Goal: Task Accomplishment & Management: Manage account settings

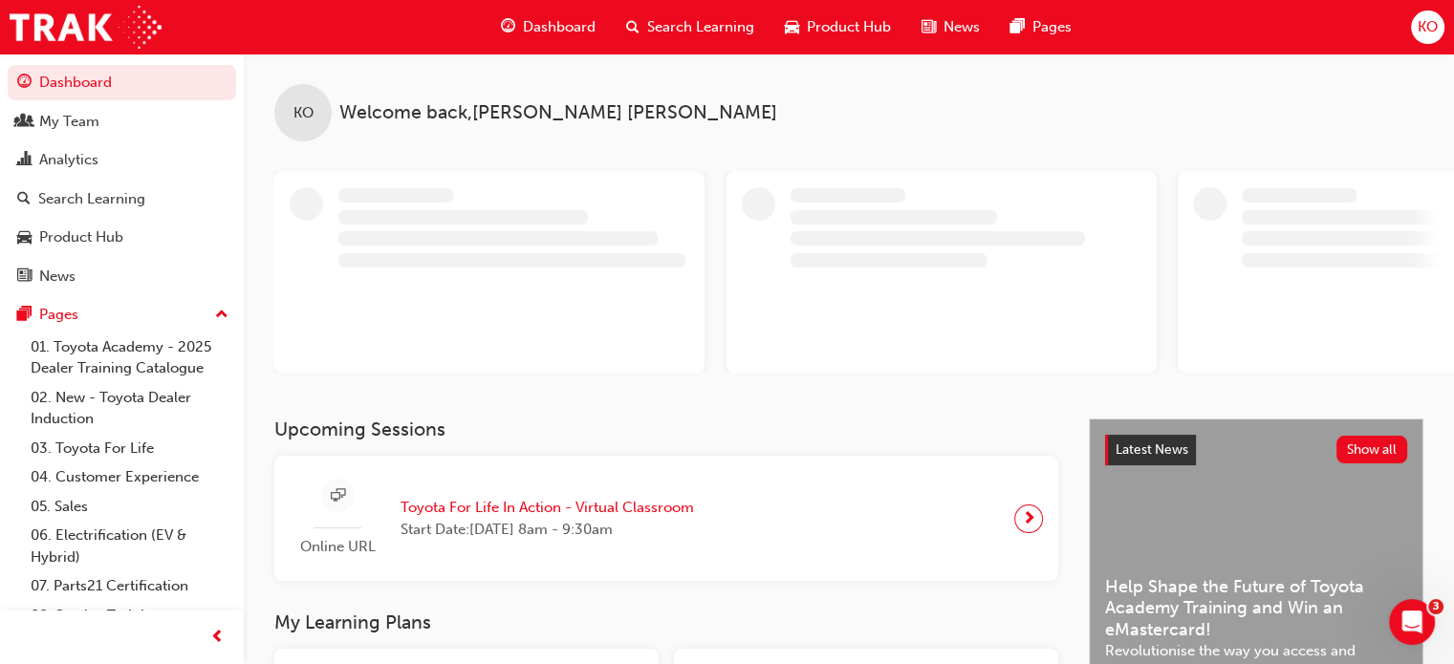
click at [150, 140] on button "Dashboard My Team Analytics Search Learning Product Hub News Pages" at bounding box center [122, 179] width 228 height 236
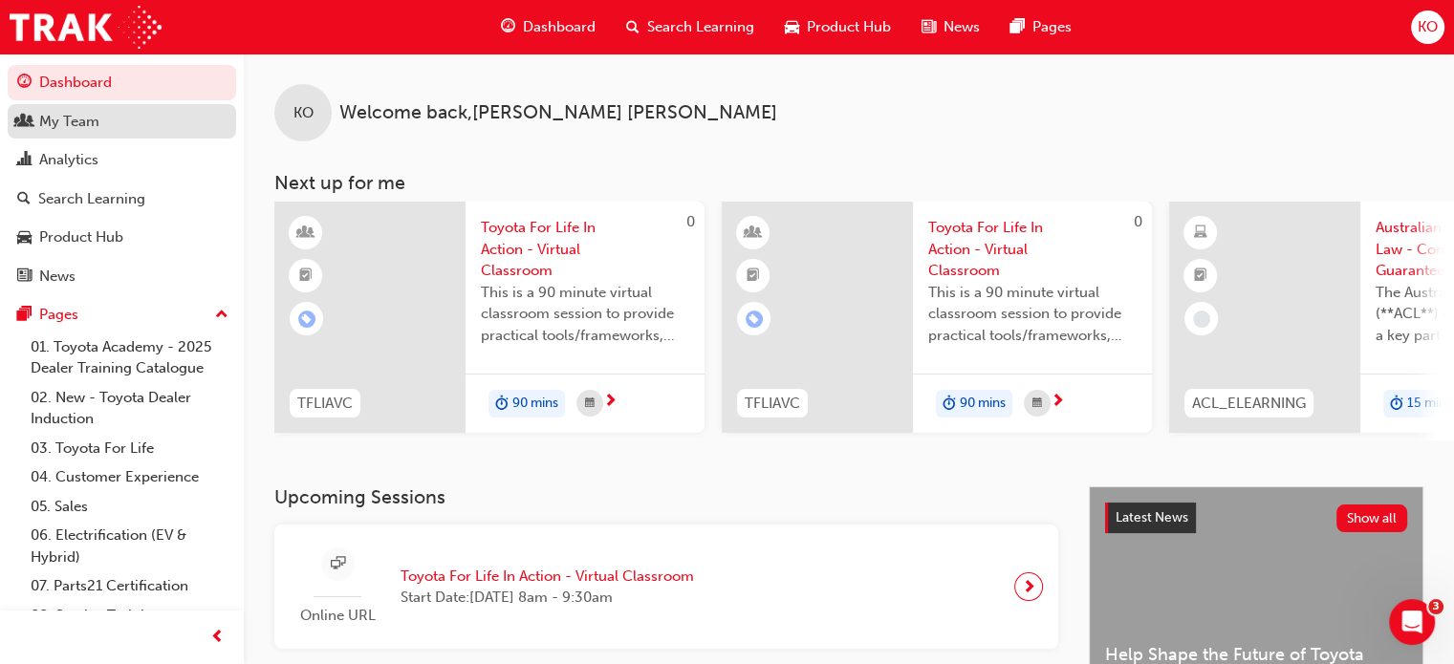
click at [148, 125] on div "My Team" at bounding box center [121, 122] width 209 height 24
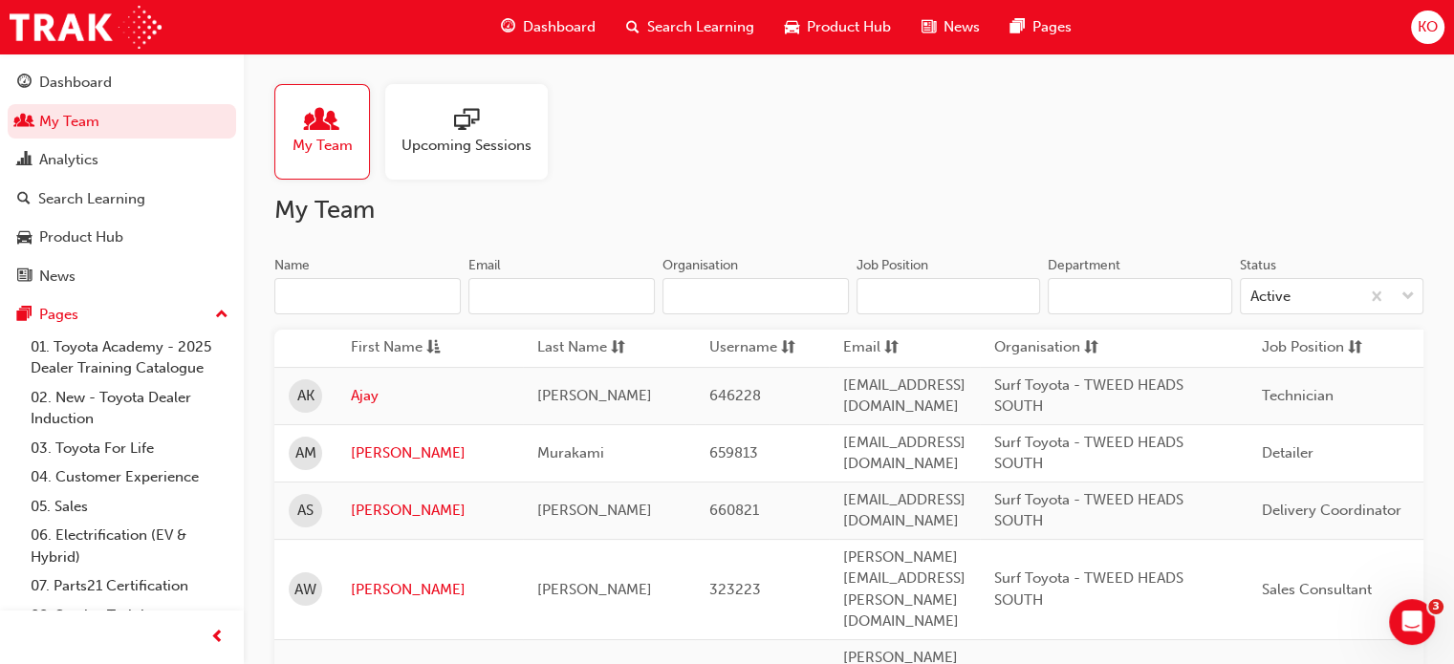
click at [404, 287] on input "Name" at bounding box center [367, 296] width 186 height 36
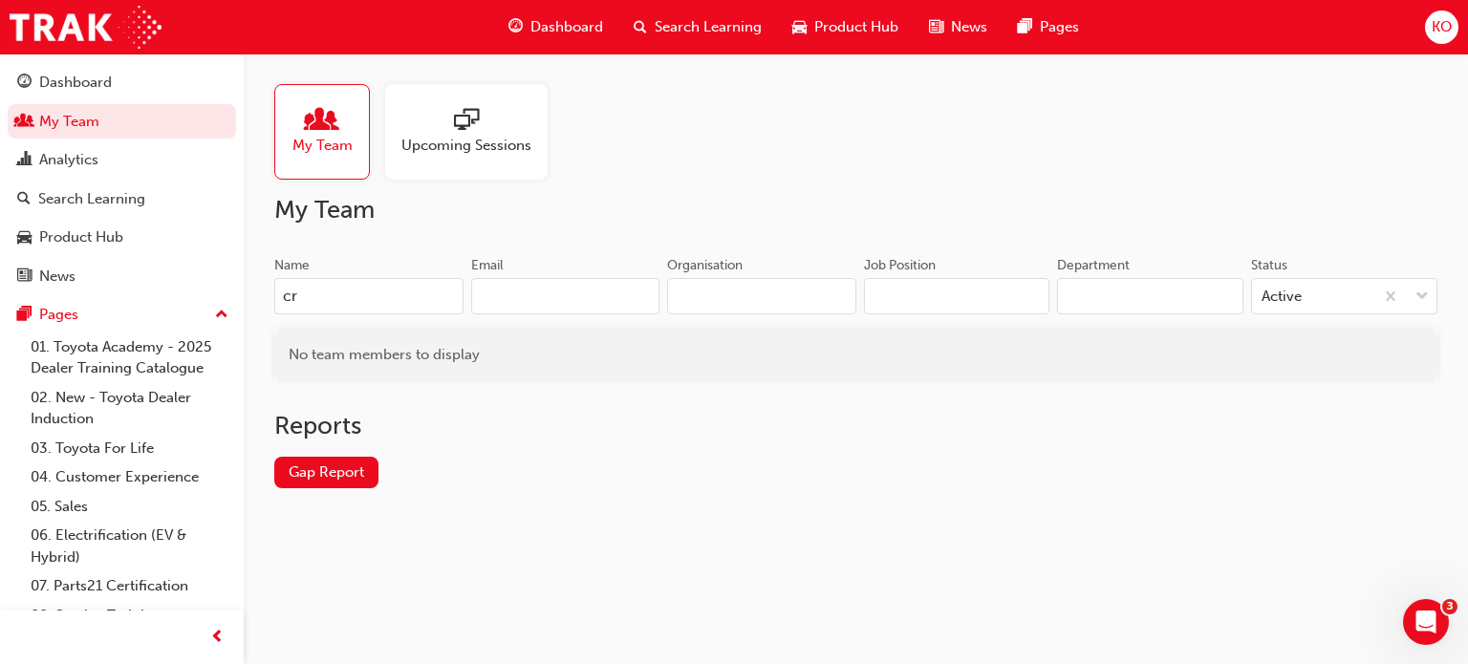
type input "c"
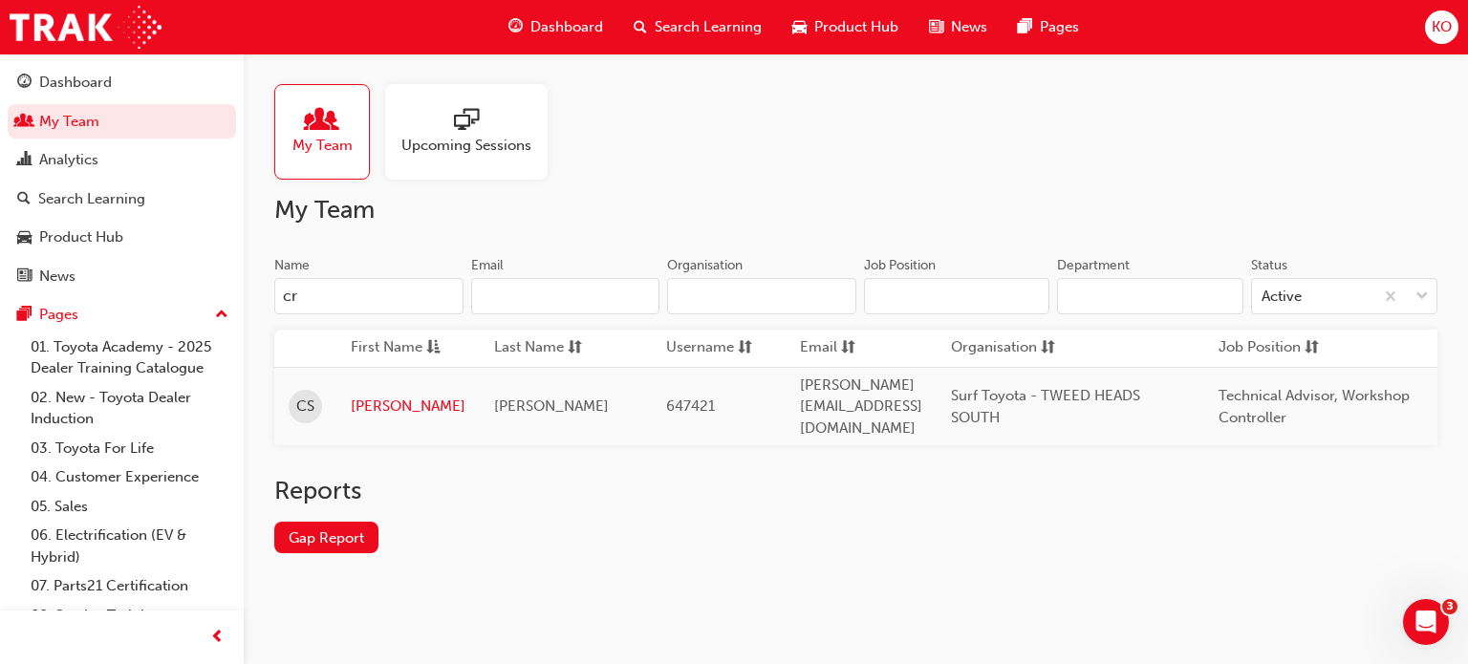
type input "cr"
click at [1451, 32] on span "KO" at bounding box center [1442, 27] width 20 height 22
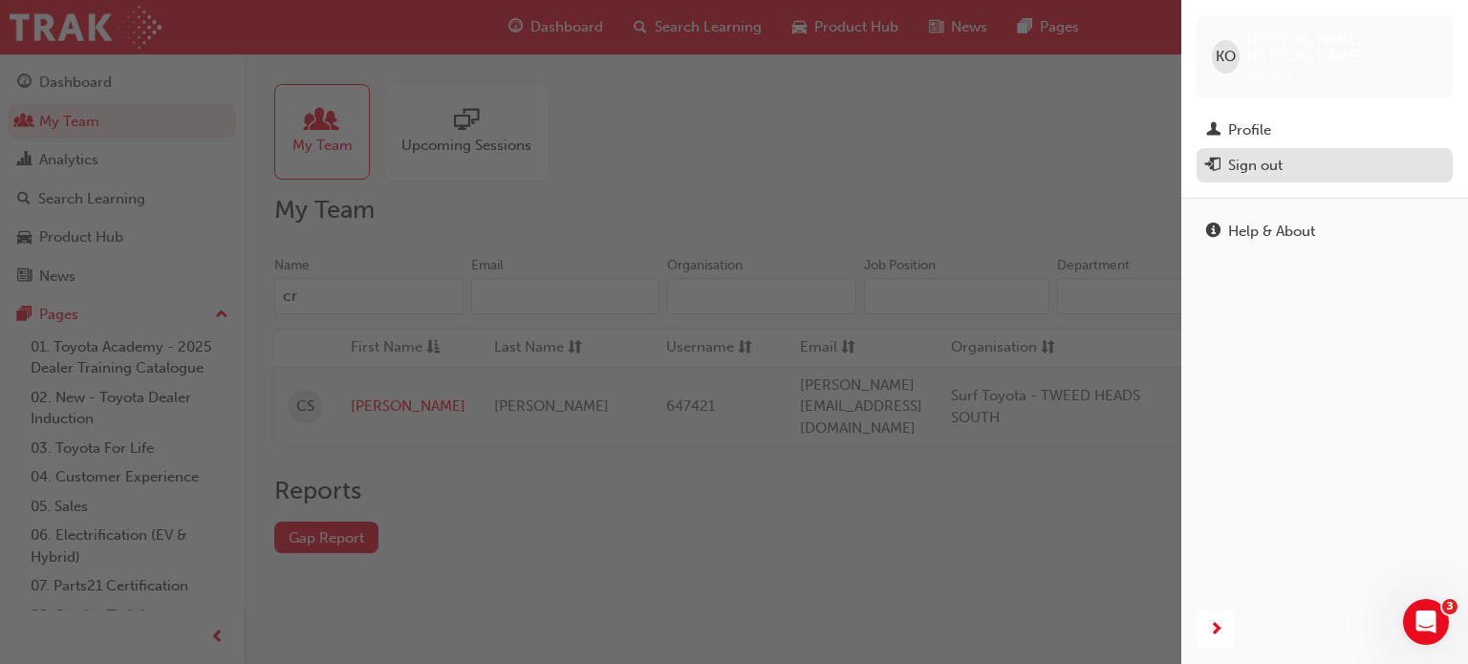
click at [1333, 154] on div "Sign out" at bounding box center [1324, 166] width 237 height 24
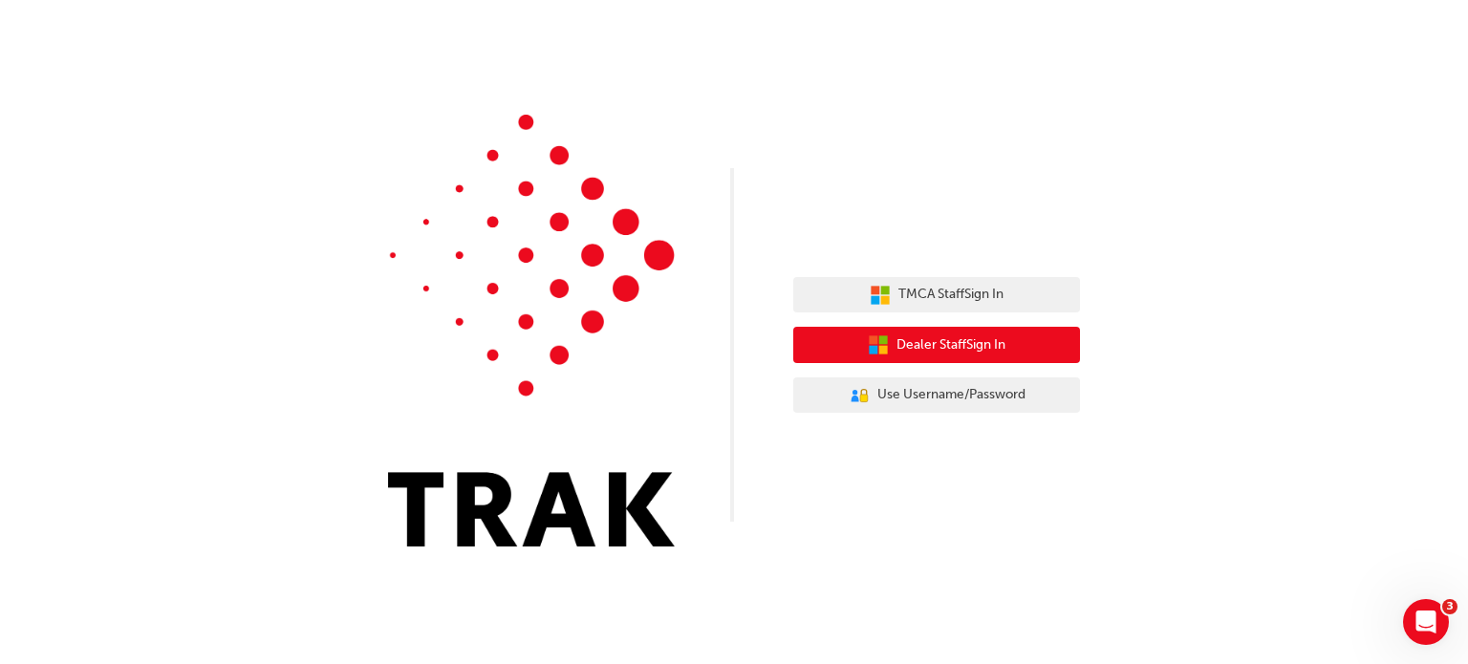
click at [990, 349] on span "Dealer Staff Sign In" at bounding box center [950, 346] width 109 height 22
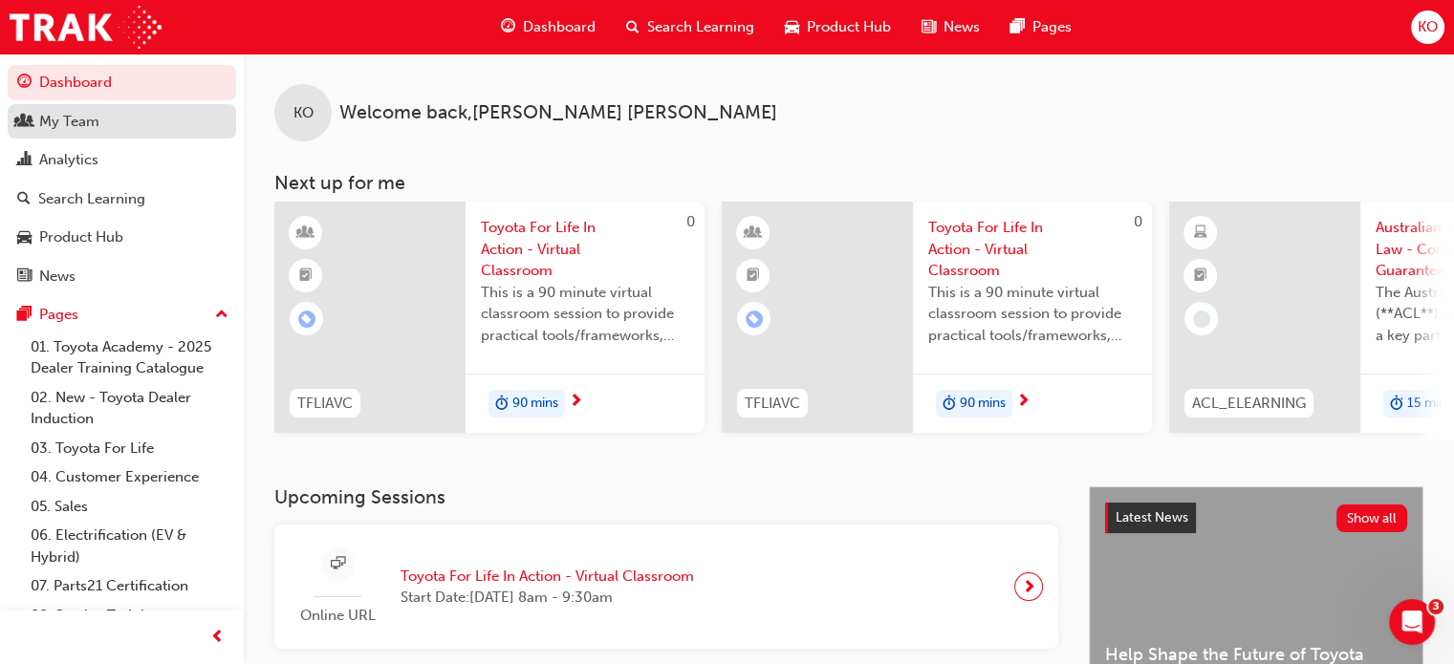
click at [123, 123] on div "My Team" at bounding box center [121, 122] width 209 height 24
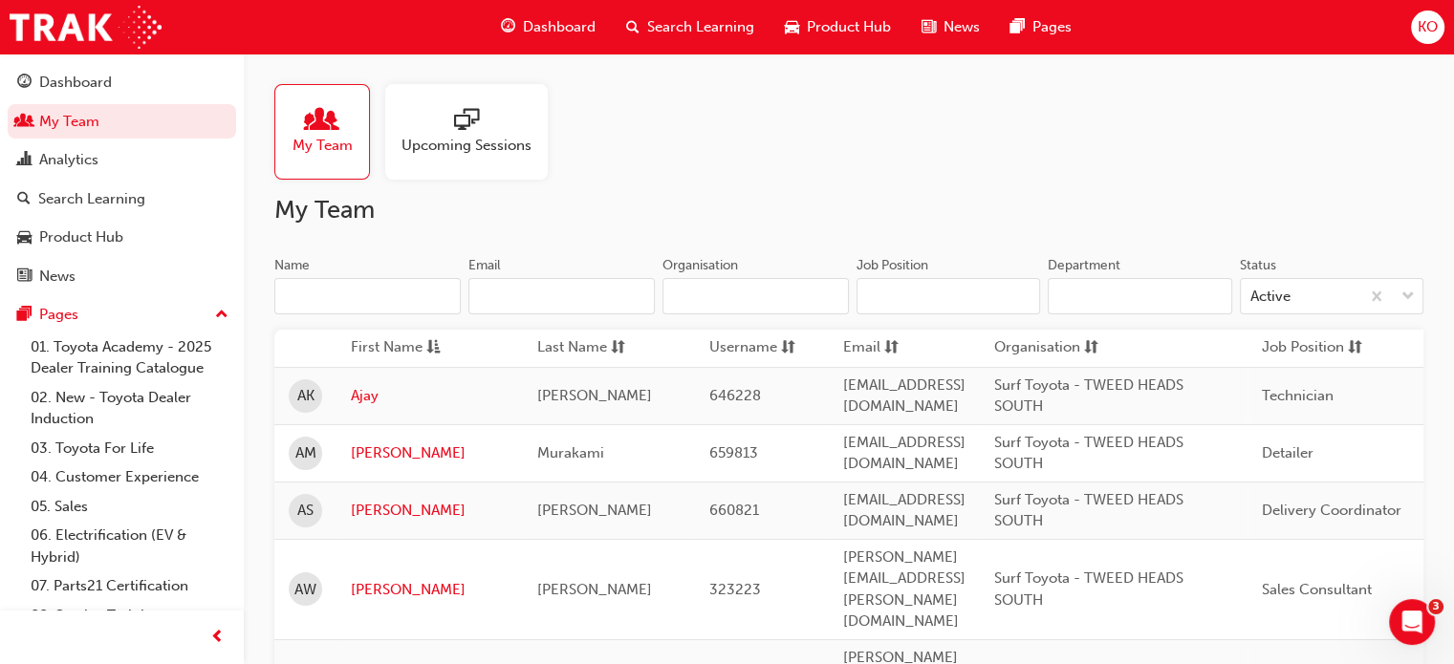
click at [403, 288] on input "Name" at bounding box center [367, 296] width 186 height 36
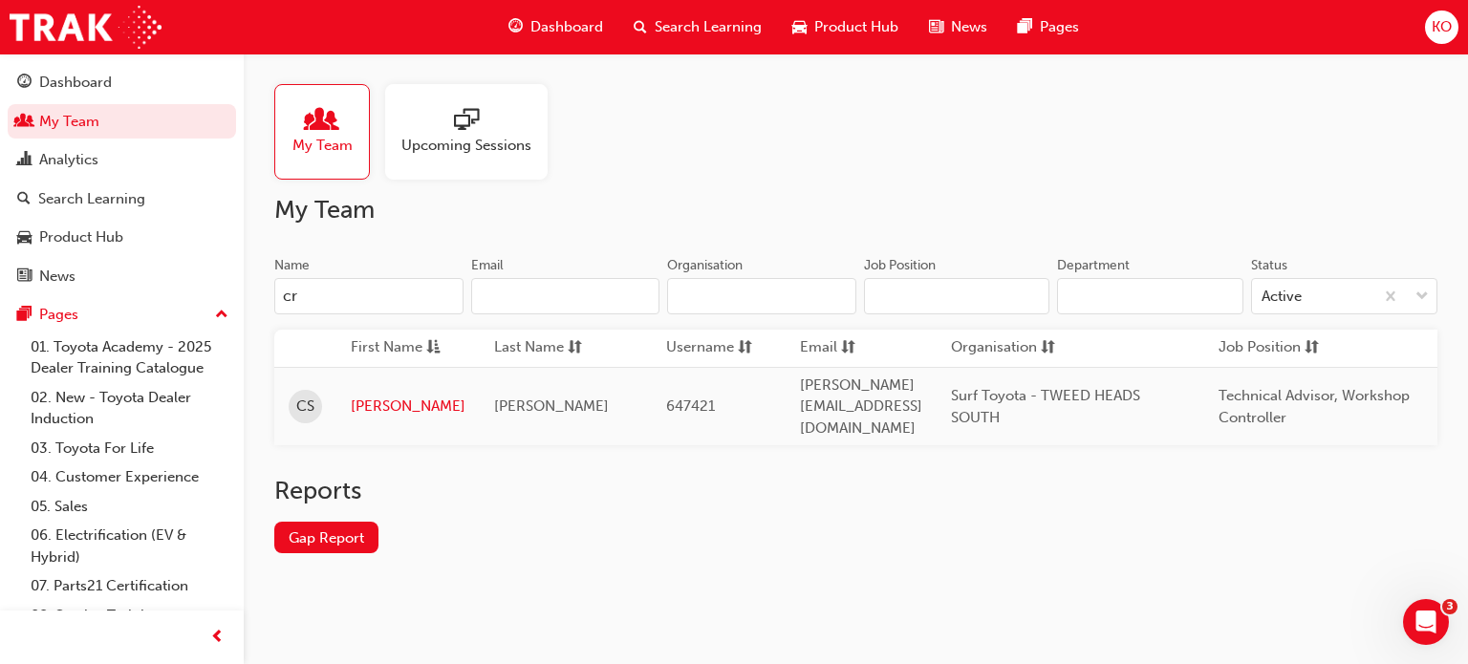
type input "c"
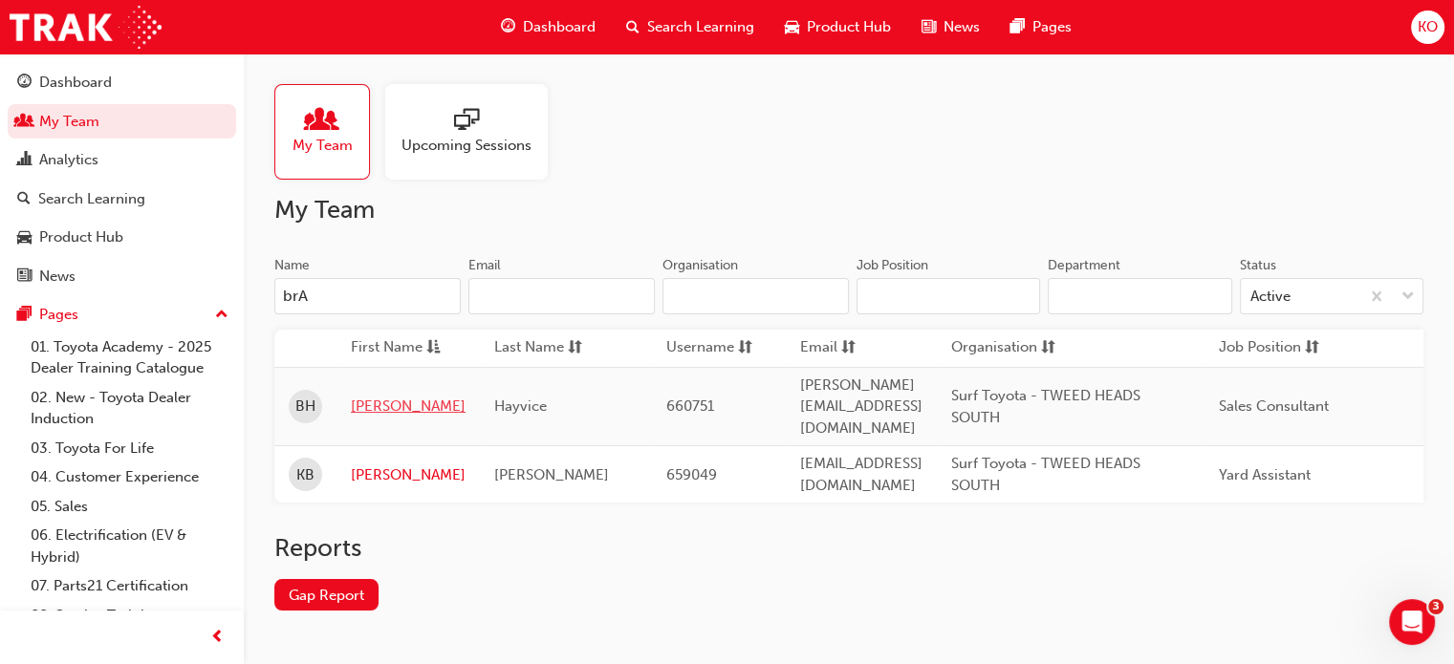
type input "brA"
click at [369, 396] on link "[PERSON_NAME]" at bounding box center [408, 407] width 115 height 22
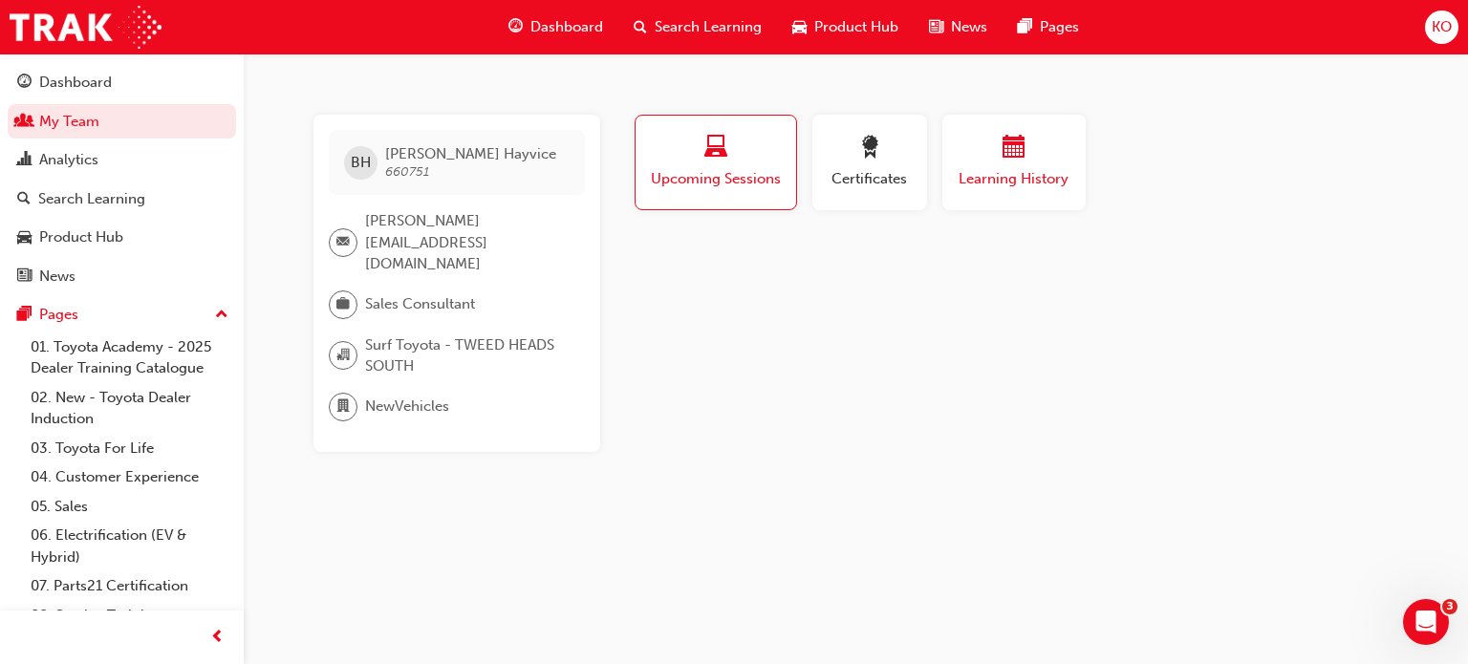
click at [1014, 189] on span "Learning History" at bounding box center [1014, 179] width 115 height 22
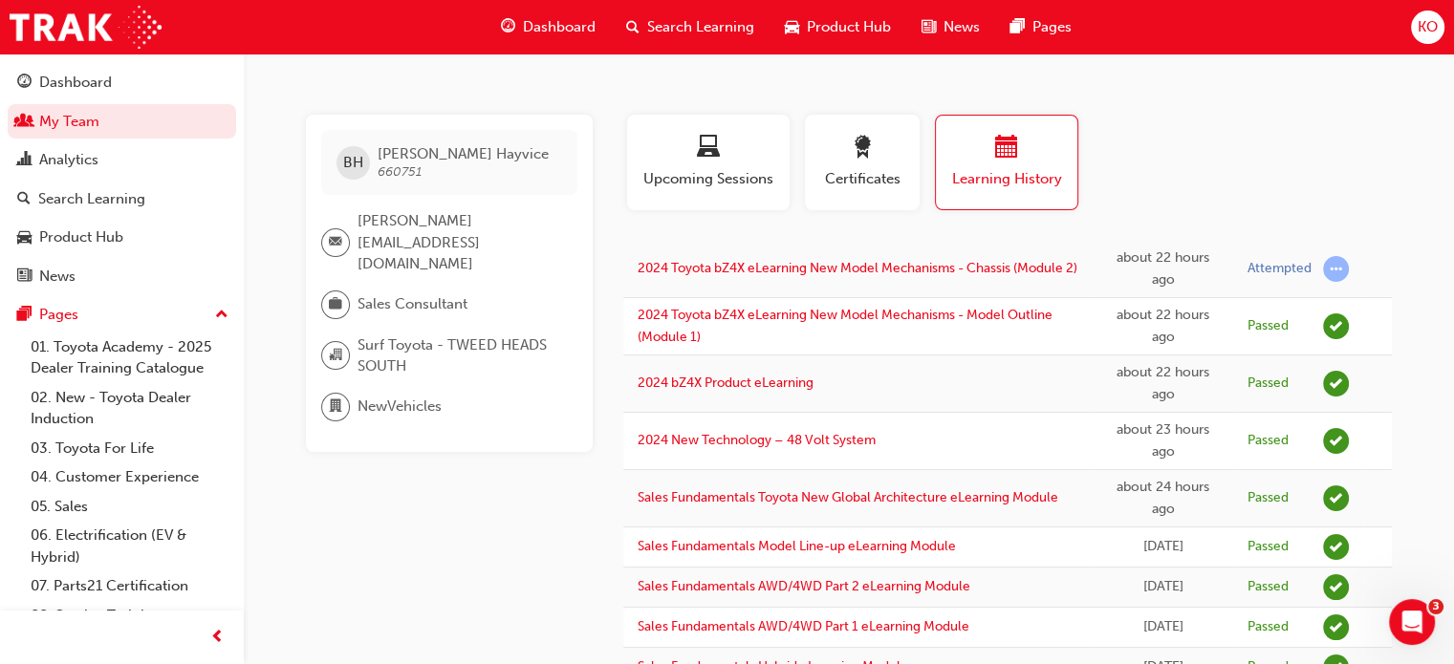
click at [946, 397] on td "2024 bZ4X Product eLearning" at bounding box center [858, 384] width 470 height 57
click at [150, 129] on link "My Team" at bounding box center [122, 121] width 228 height 35
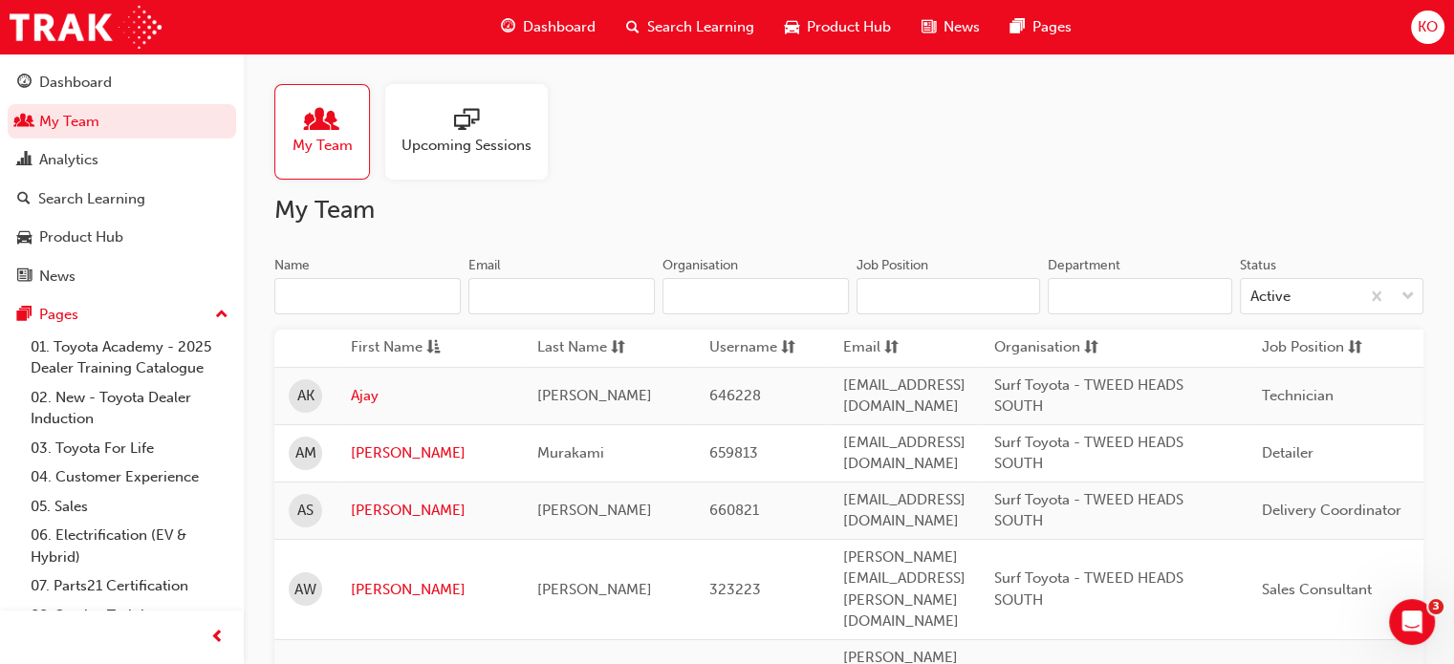
click at [482, 129] on div at bounding box center [466, 121] width 130 height 27
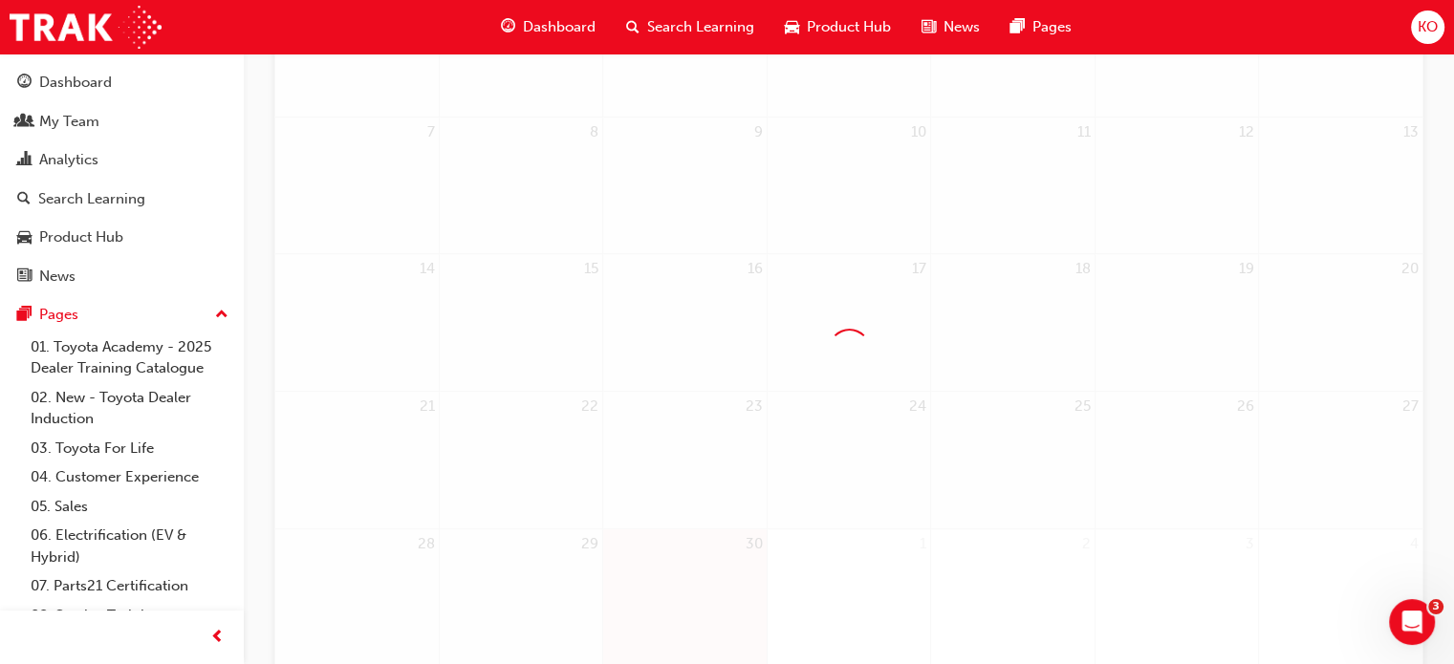
scroll to position [417, 0]
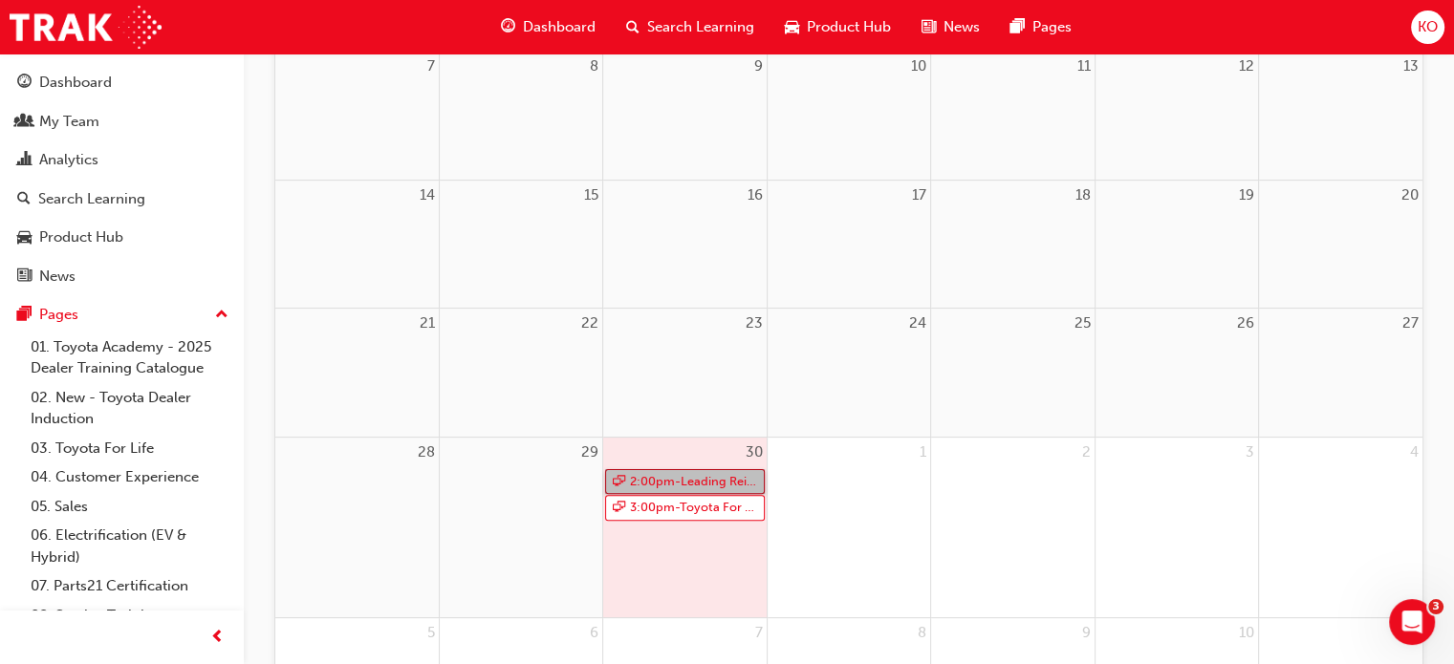
click at [657, 479] on link "2:00pm - Leading Reignite Part 2 - Virtual Classroom" at bounding box center [684, 482] width 159 height 26
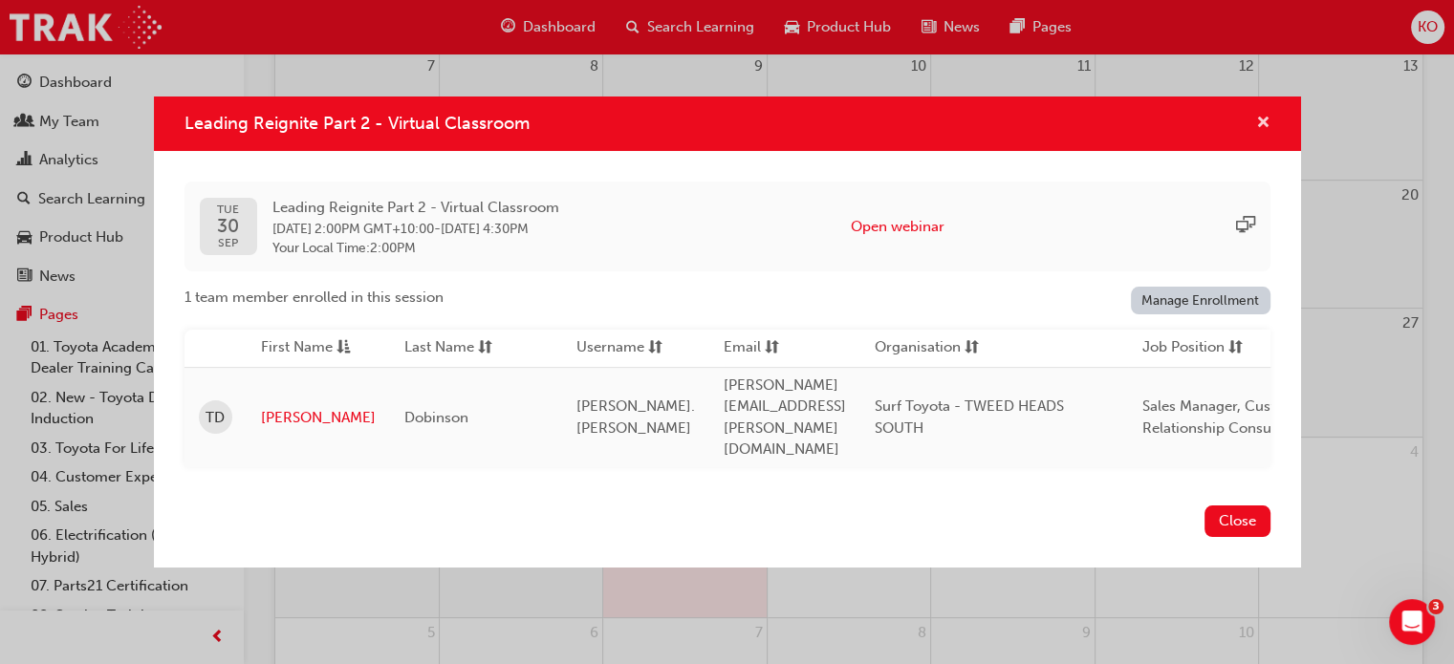
click at [1261, 131] on span "cross-icon" at bounding box center [1263, 124] width 14 height 17
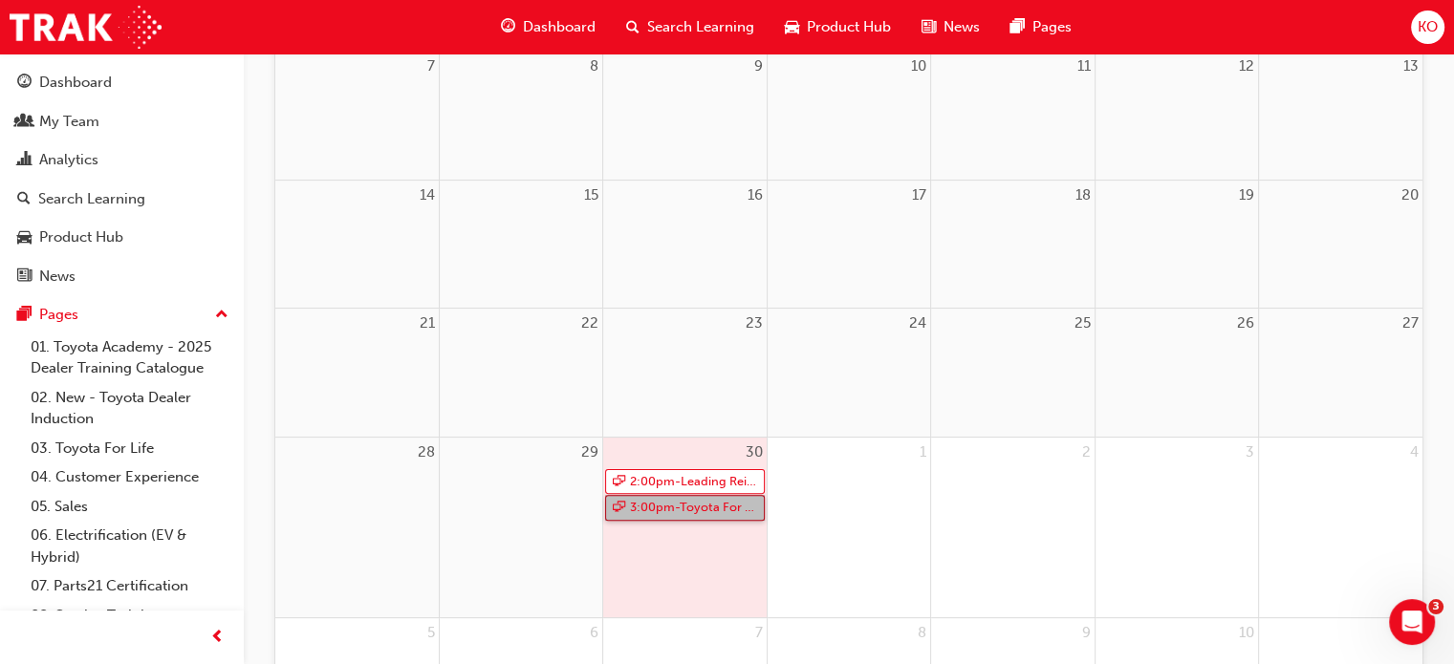
click at [714, 504] on link "3:00pm - Toyota For Life In Action - Virtual Classroom" at bounding box center [684, 508] width 159 height 26
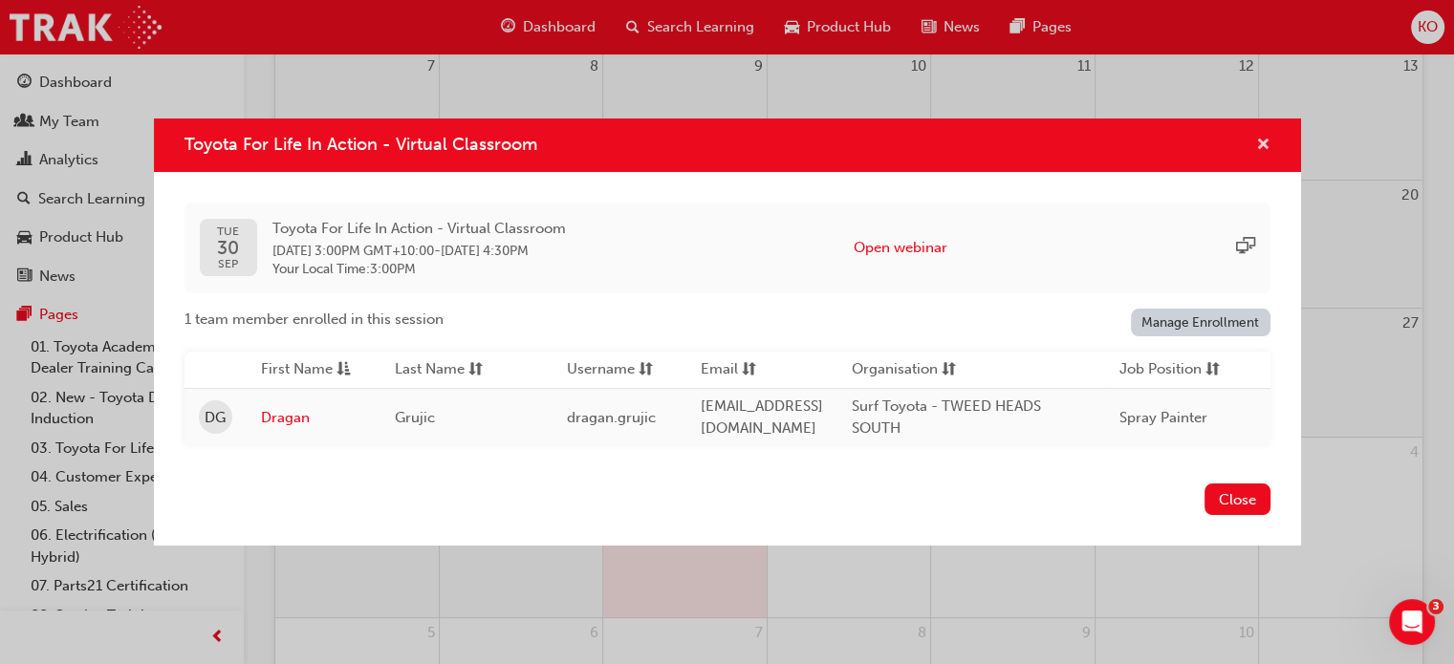
click at [1259, 140] on span "cross-icon" at bounding box center [1263, 146] width 14 height 17
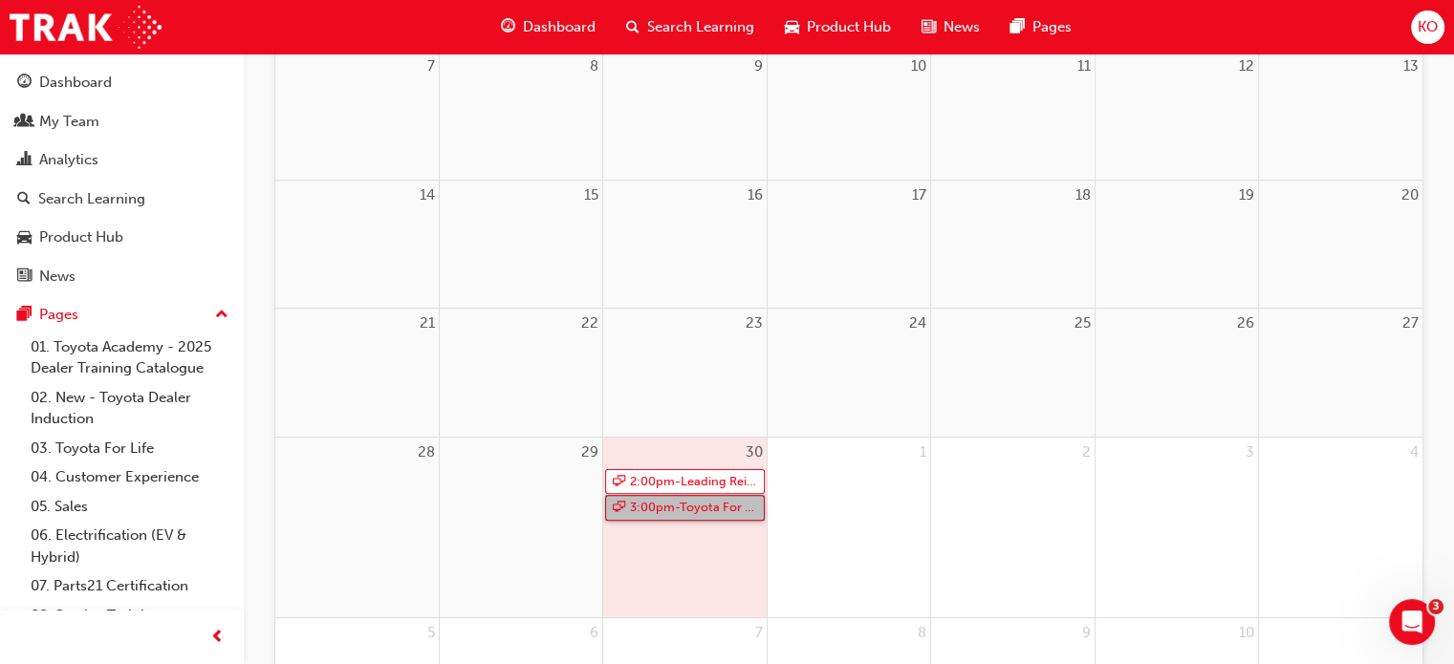
scroll to position [0, 0]
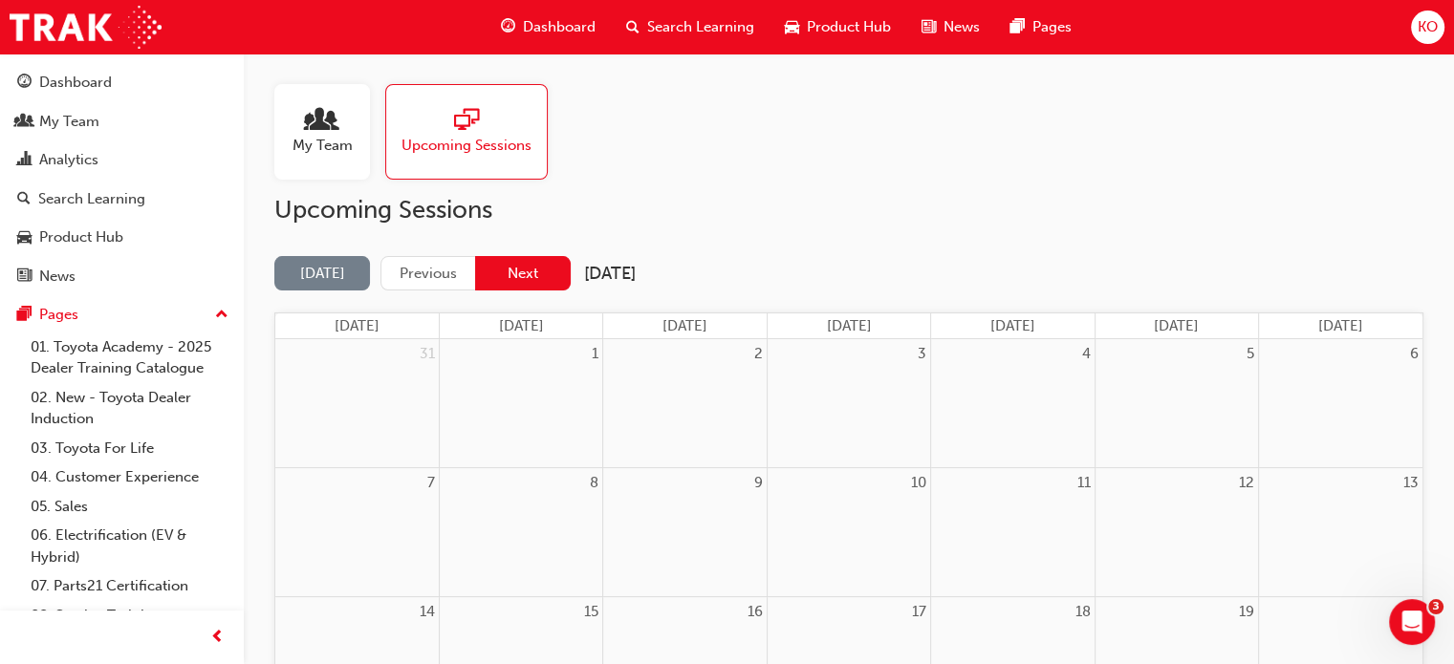
click at [529, 267] on button "Next" at bounding box center [523, 273] width 96 height 35
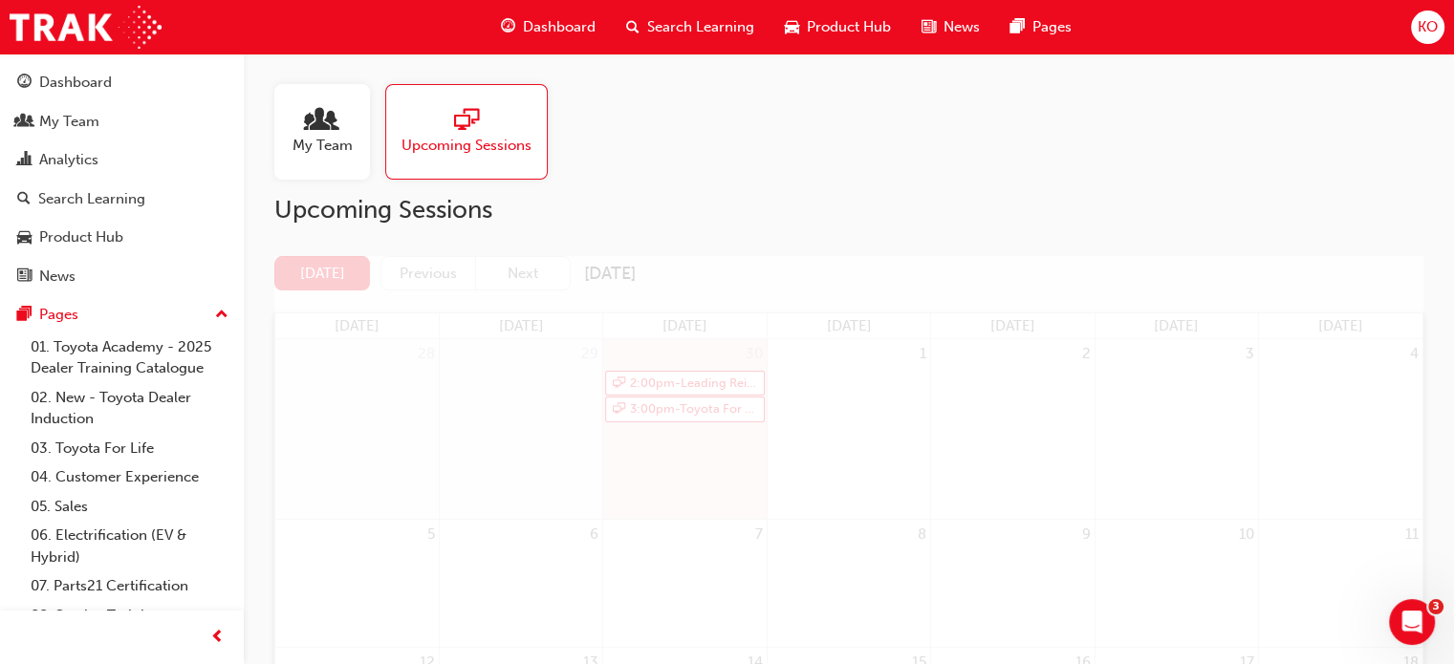
scroll to position [130, 0]
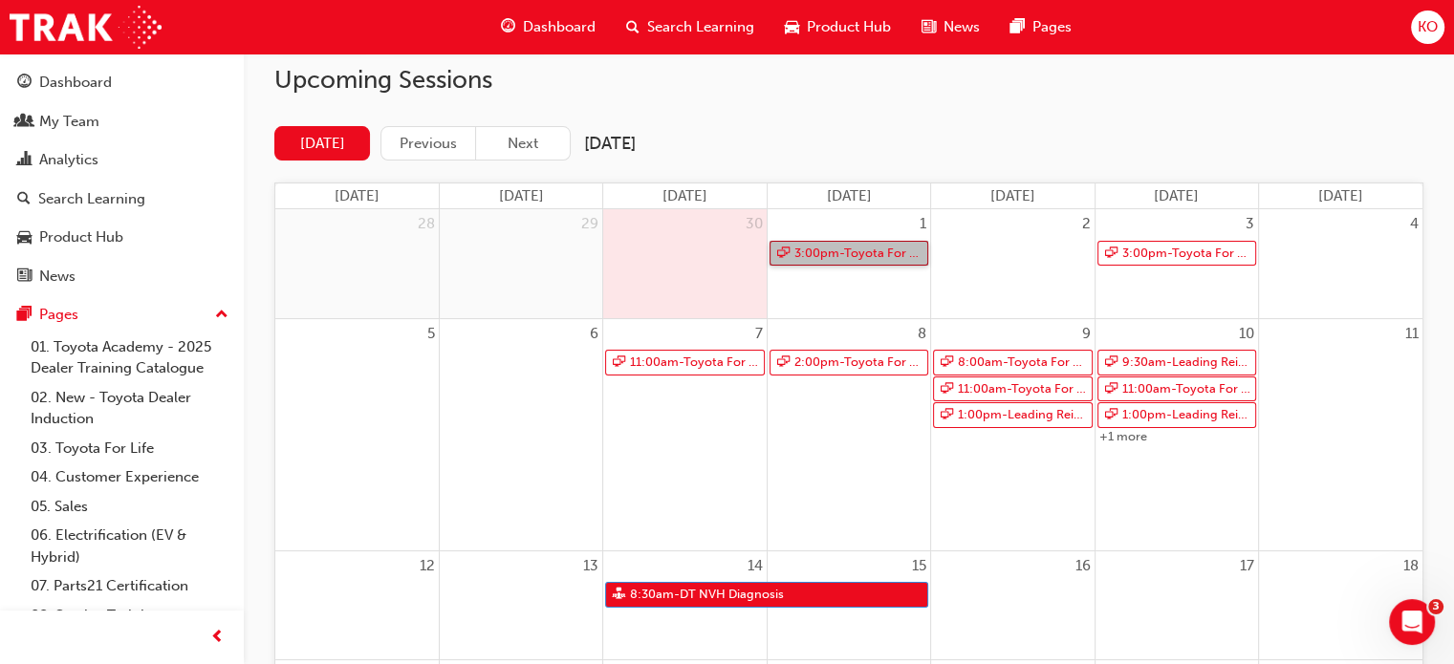
click at [845, 248] on link "3:00pm - Toyota For Life In Action - Virtual Classroom" at bounding box center [848, 254] width 159 height 26
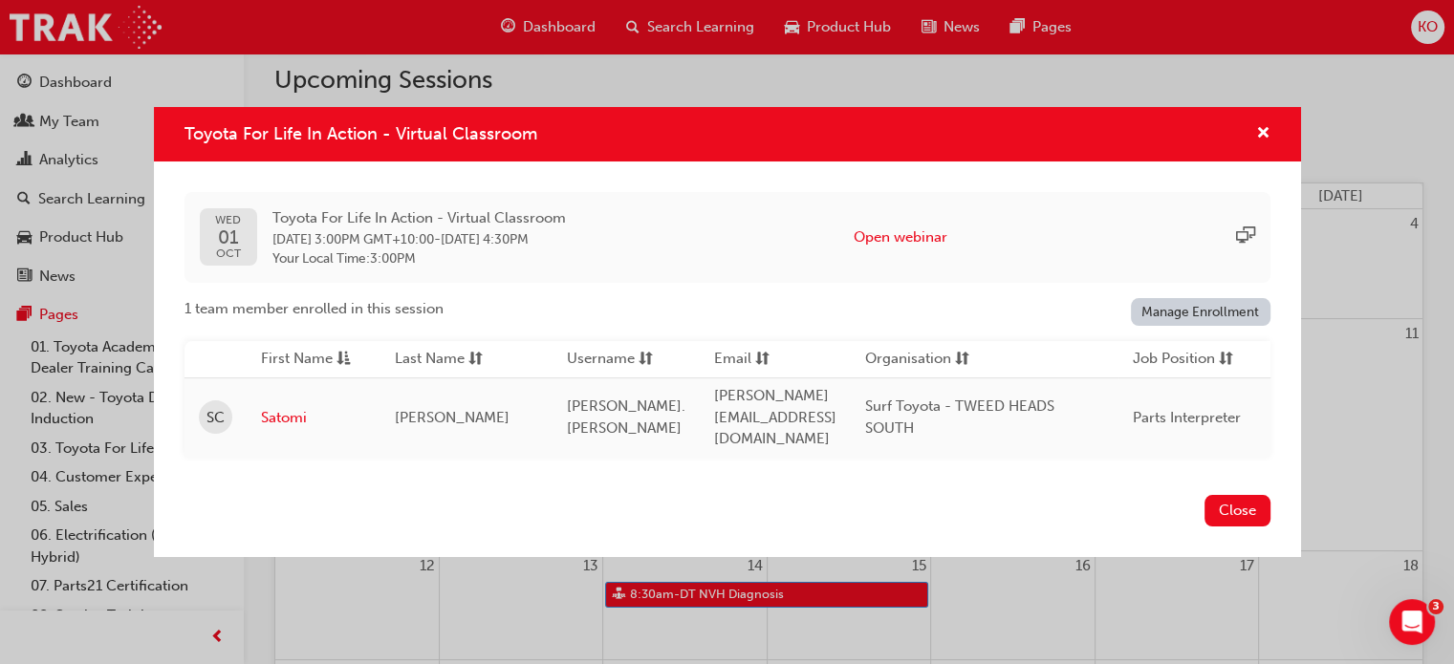
click at [1194, 313] on link "Manage Enrollment" at bounding box center [1201, 312] width 140 height 28
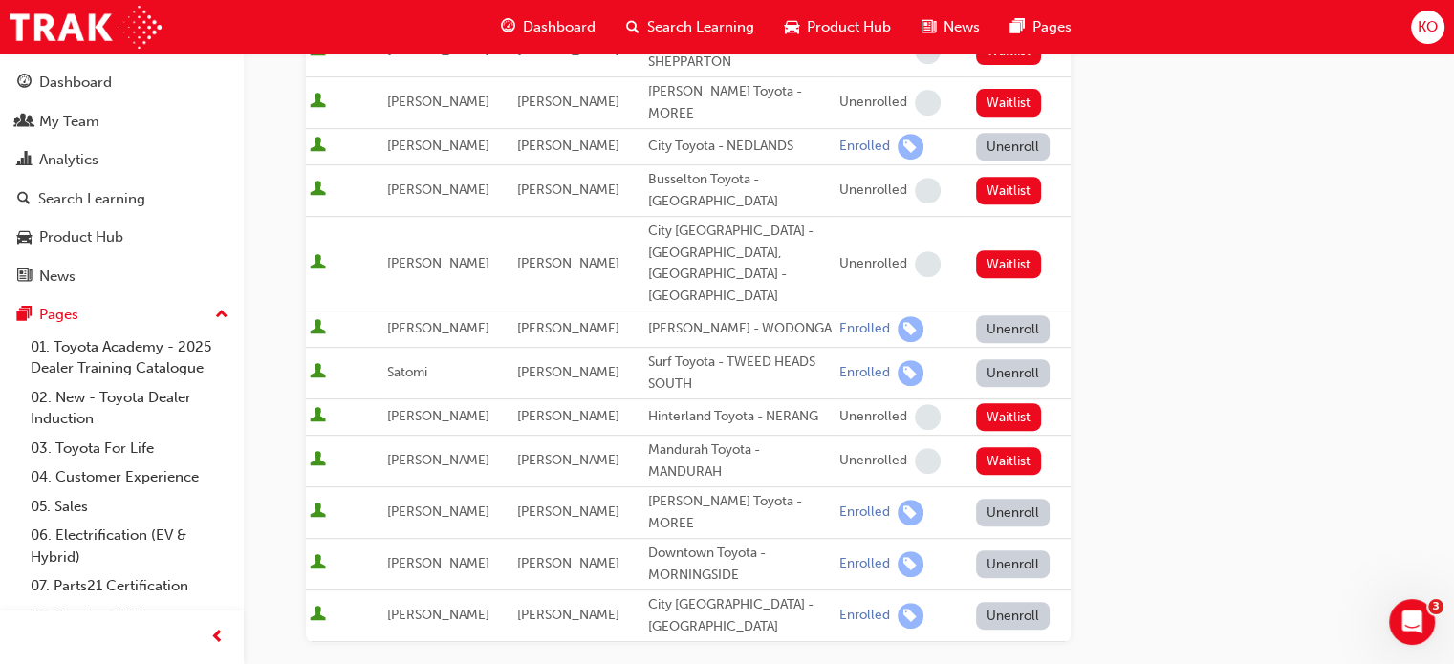
scroll to position [814, 0]
click at [1020, 358] on button "Unenroll" at bounding box center [1013, 372] width 75 height 28
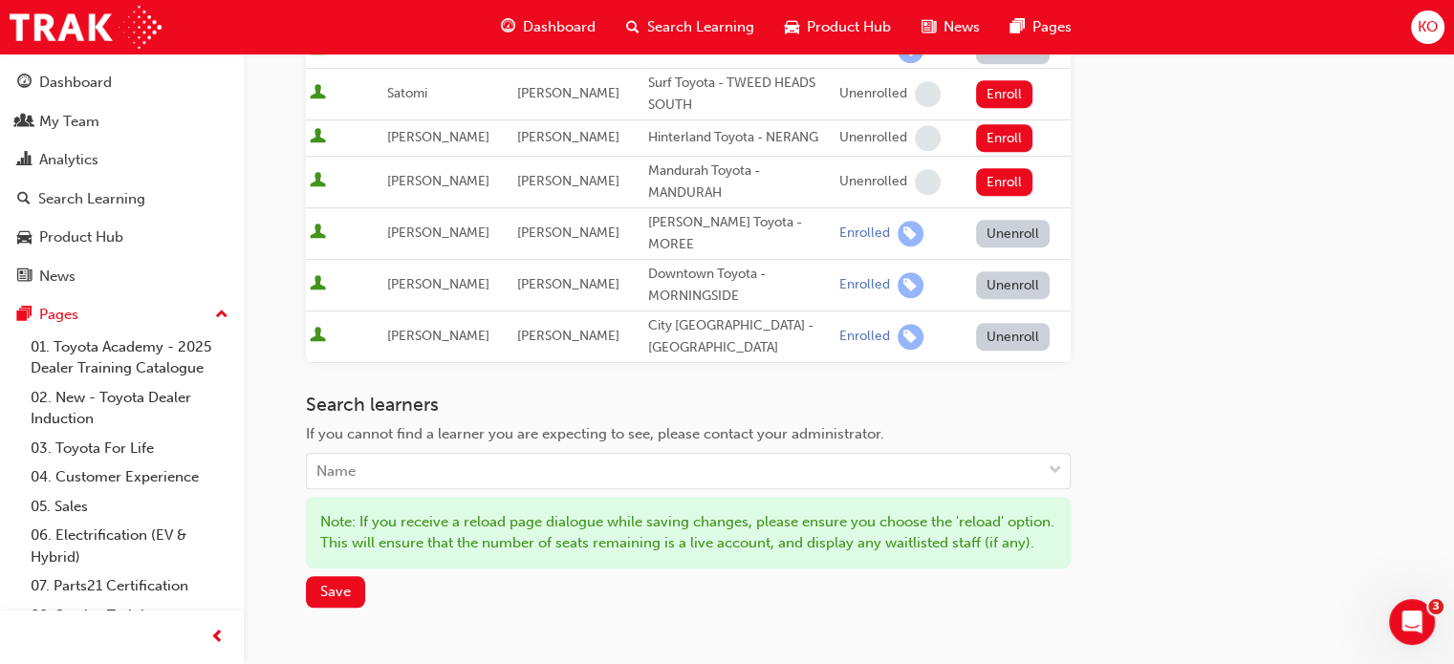
scroll to position [1093, 0]
click at [693, 454] on div "Name" at bounding box center [674, 470] width 734 height 33
type input "brad"
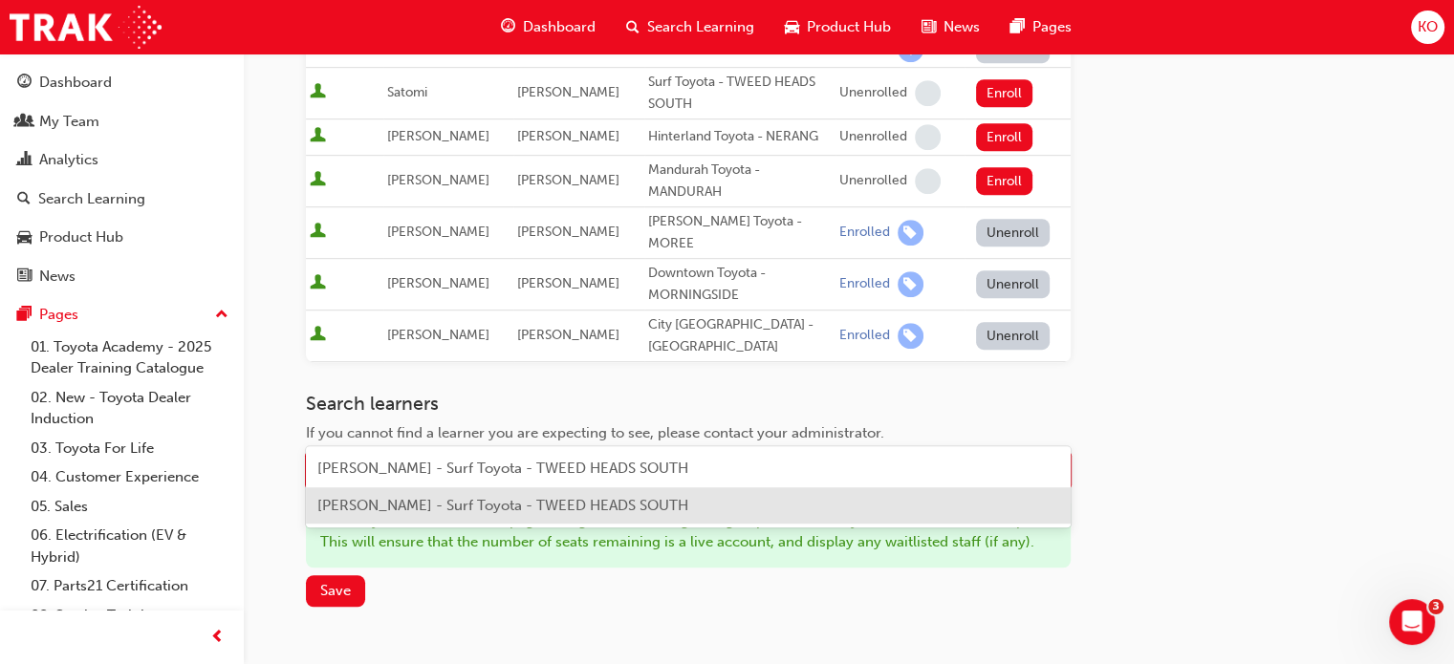
click at [637, 499] on span "Bradley Hayvice - Surf Toyota - TWEED HEADS SOUTH" at bounding box center [502, 505] width 371 height 17
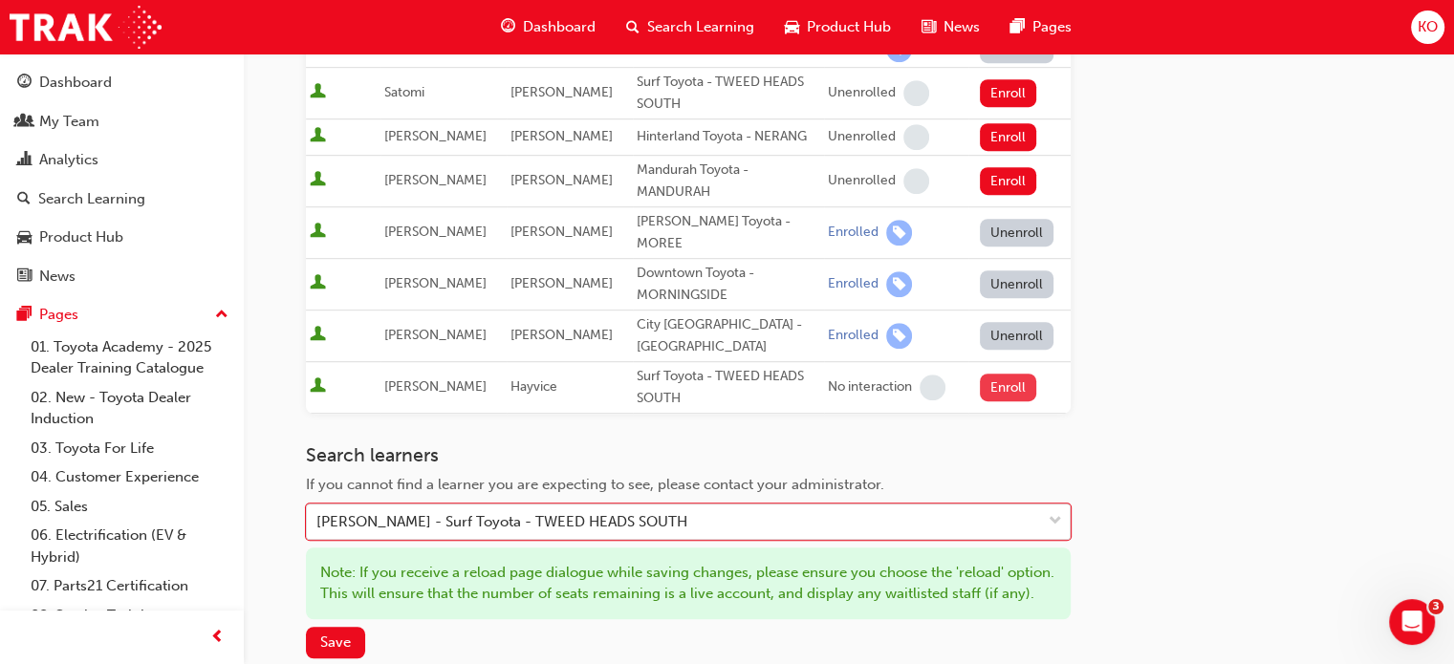
click at [1005, 374] on button "Enroll" at bounding box center [1008, 388] width 57 height 28
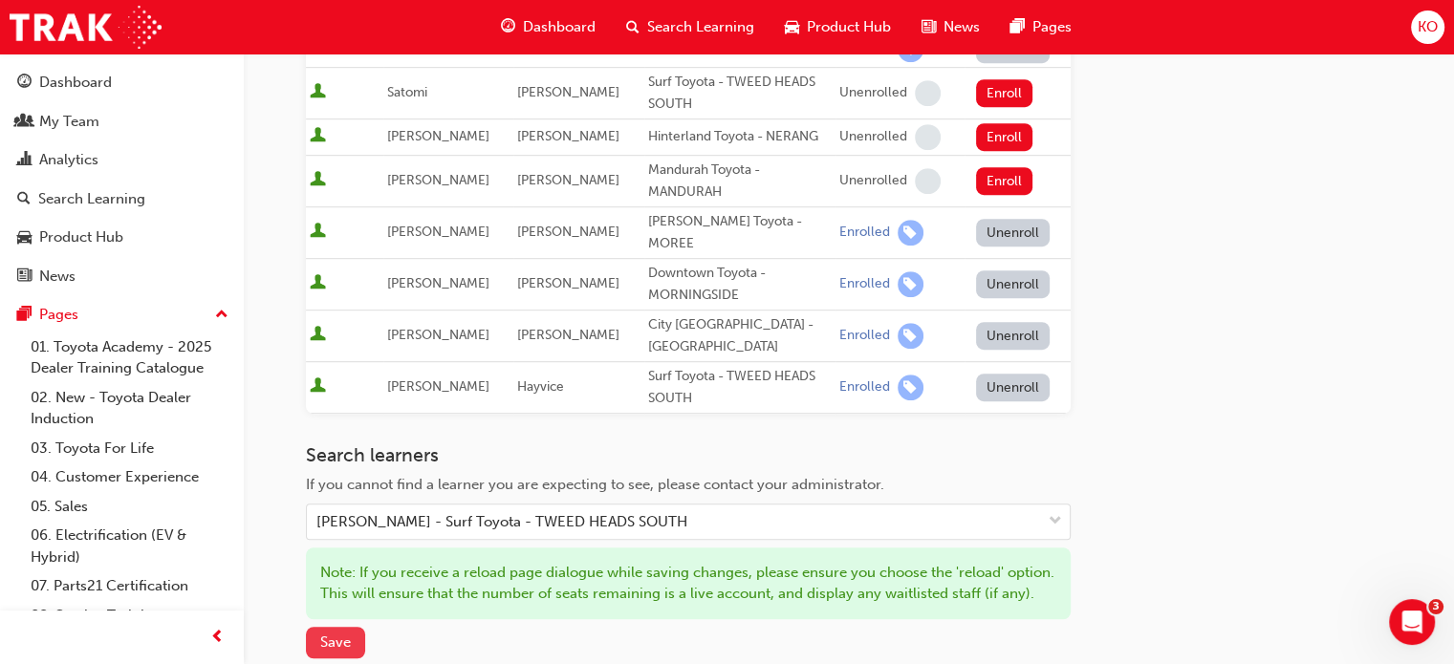
click at [354, 627] on button "Save" at bounding box center [335, 643] width 59 height 32
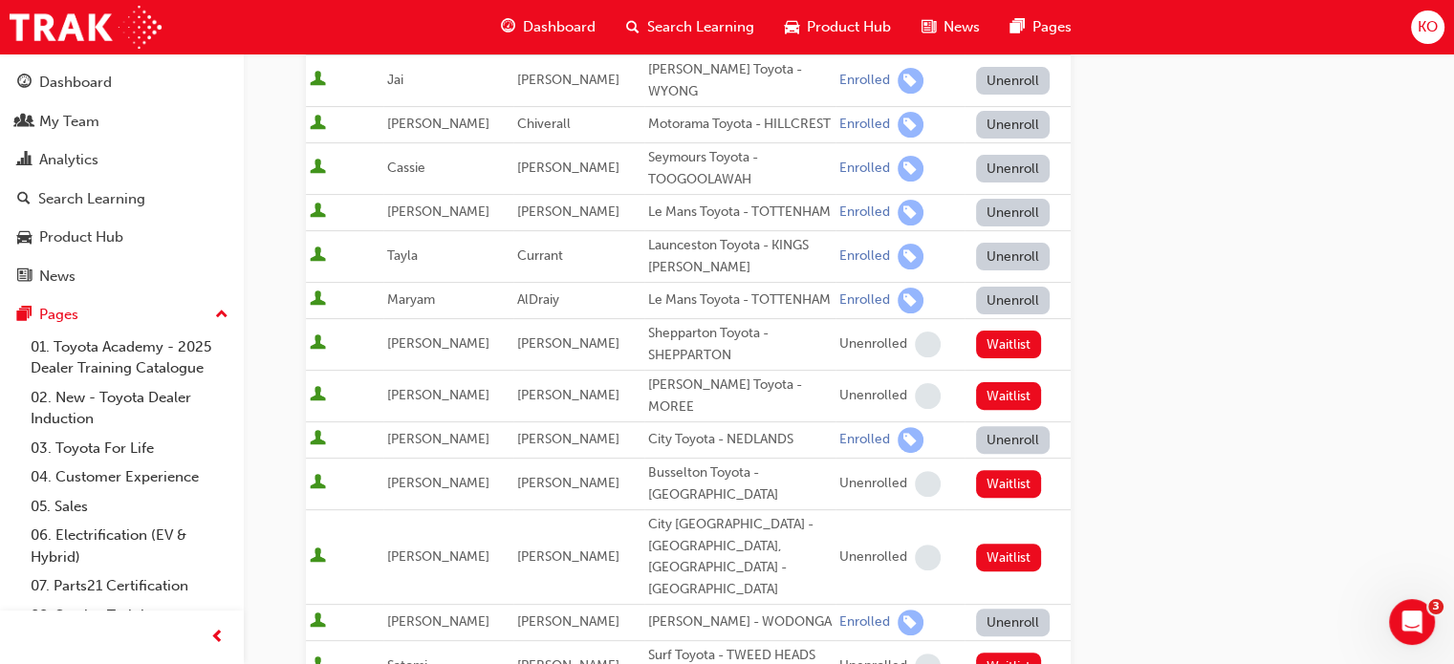
scroll to position [0, 0]
